Goal: Task Accomplishment & Management: Manage account settings

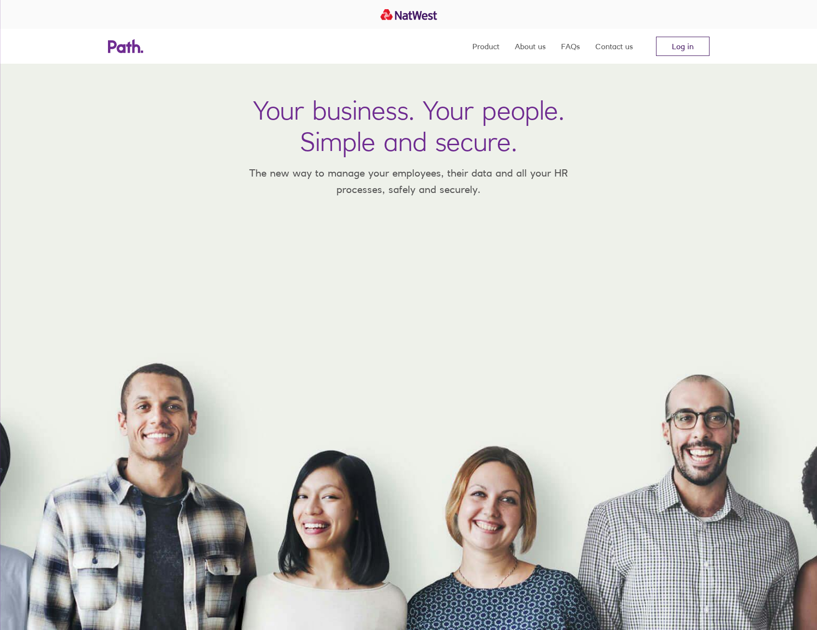
click at [675, 47] on link "Log in" at bounding box center [683, 46] width 54 height 19
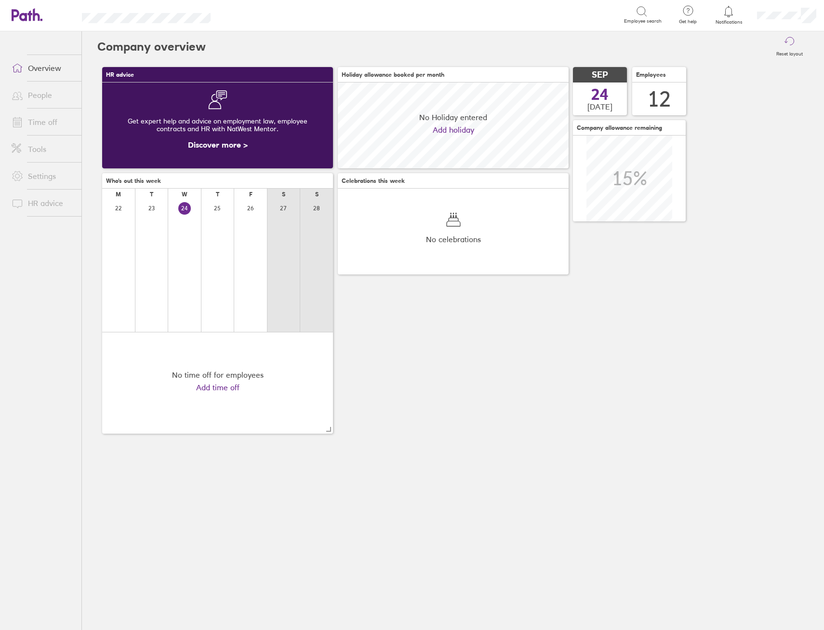
scroll to position [86, 231]
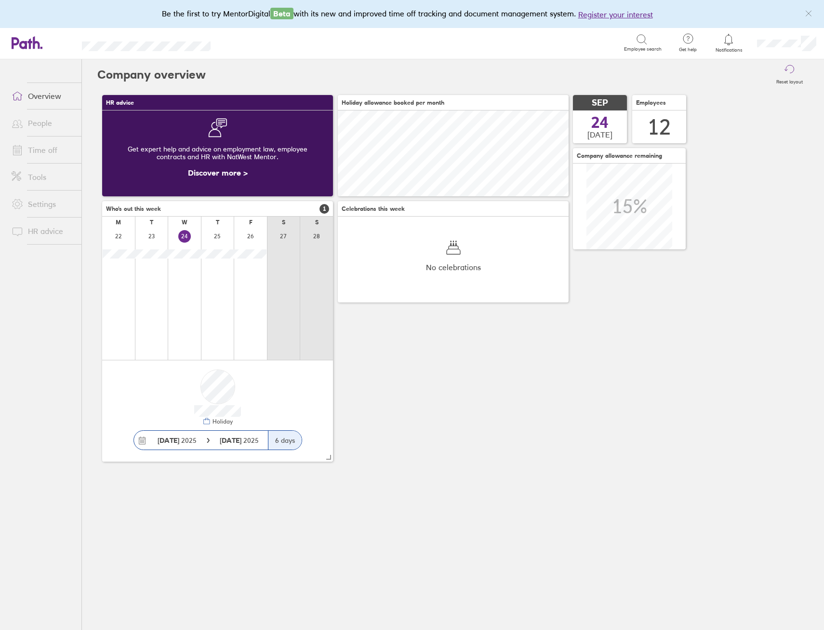
click at [730, 47] on span "Notifications" at bounding box center [729, 50] width 31 height 6
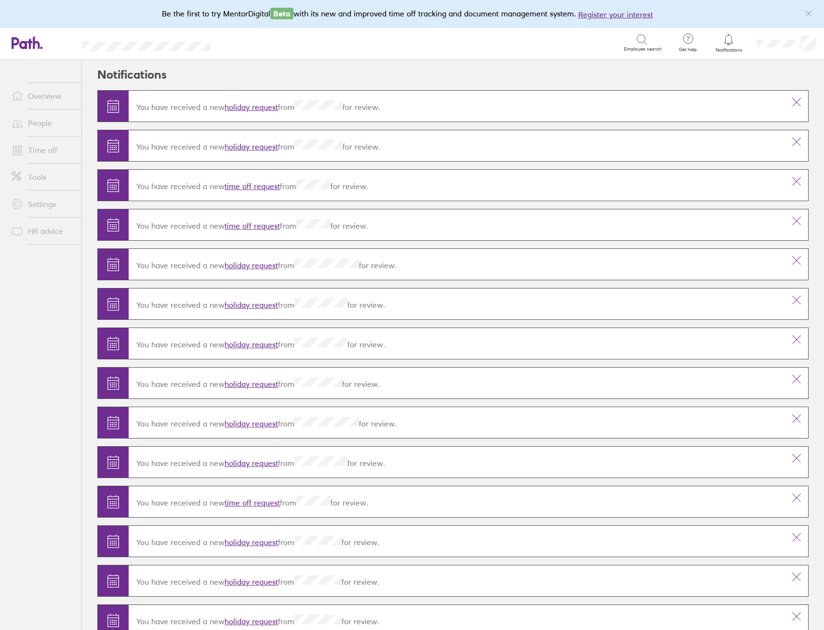
click at [263, 106] on link "holiday request" at bounding box center [252, 107] width 54 height 10
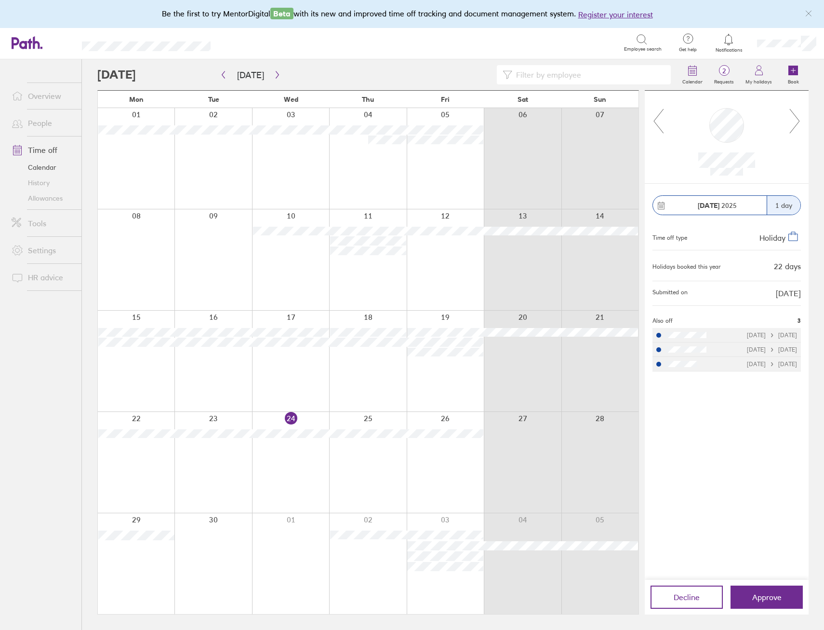
click at [795, 115] on icon at bounding box center [795, 121] width 10 height 24
click at [795, 120] on icon at bounding box center [795, 121] width 12 height 26
click at [275, 77] on icon "button" at bounding box center [277, 75] width 7 height 8
click at [223, 74] on icon "button" at bounding box center [223, 75] width 7 height 8
